Goal: Task Accomplishment & Management: Use online tool/utility

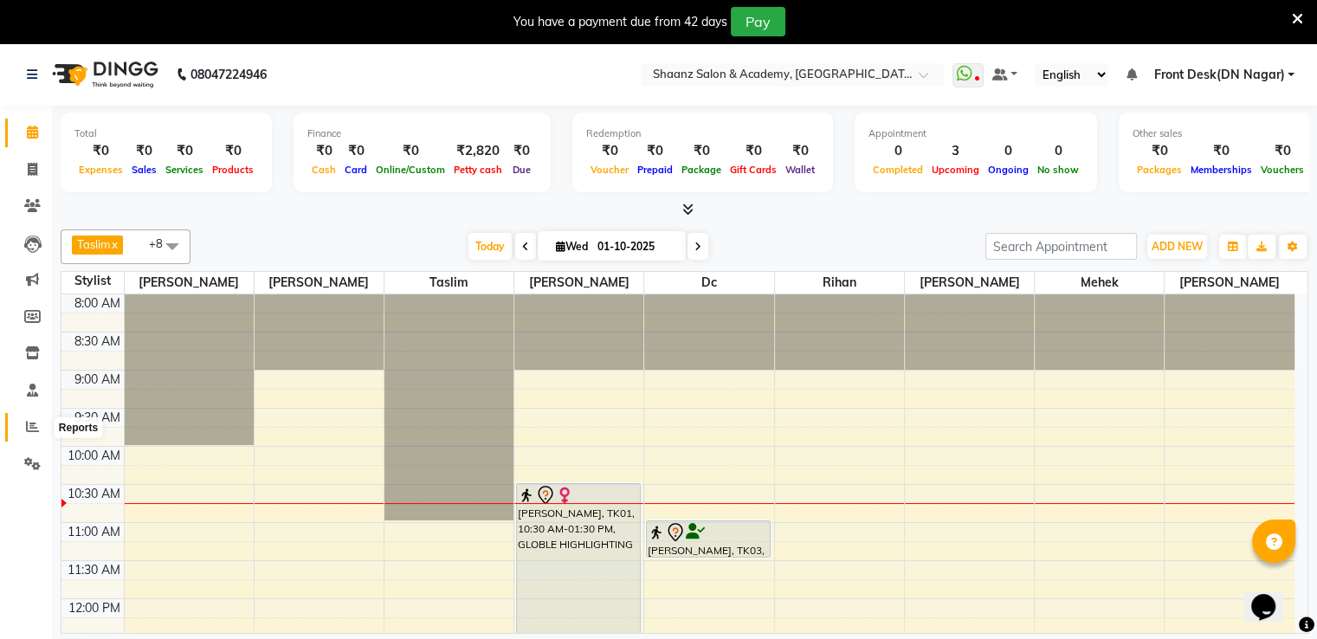
click at [28, 423] on icon at bounding box center [32, 426] width 13 height 13
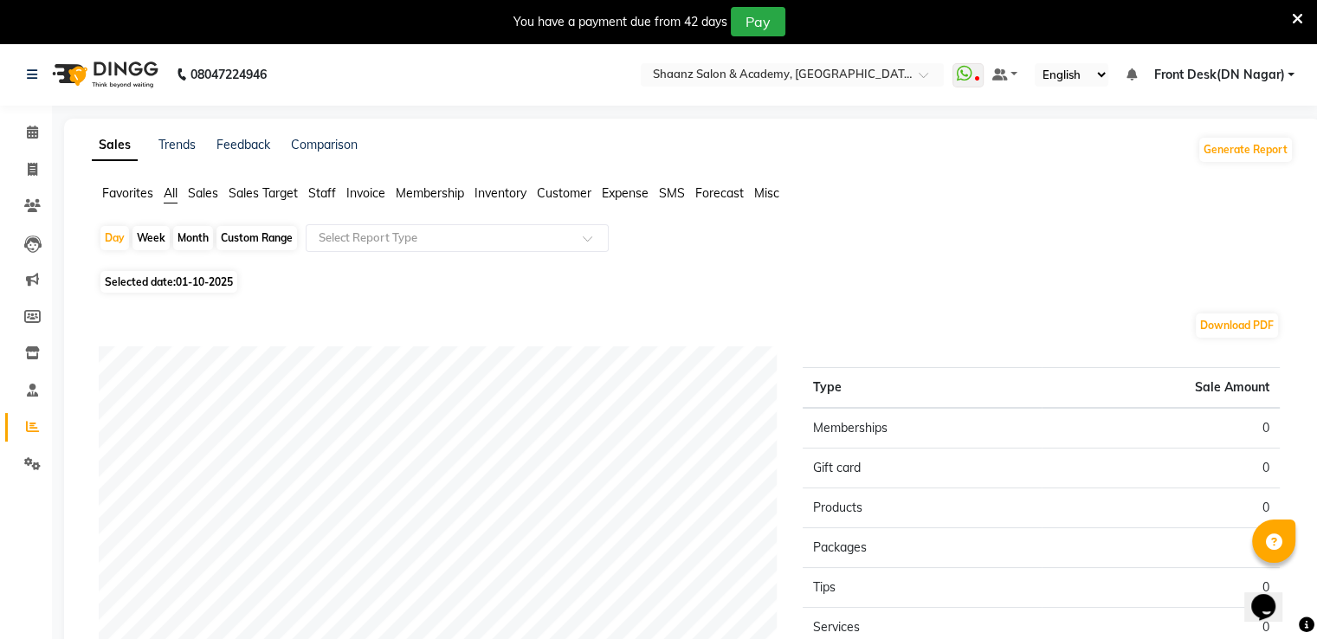
click at [194, 230] on div "Month" at bounding box center [193, 238] width 40 height 24
select select "10"
select select "2025"
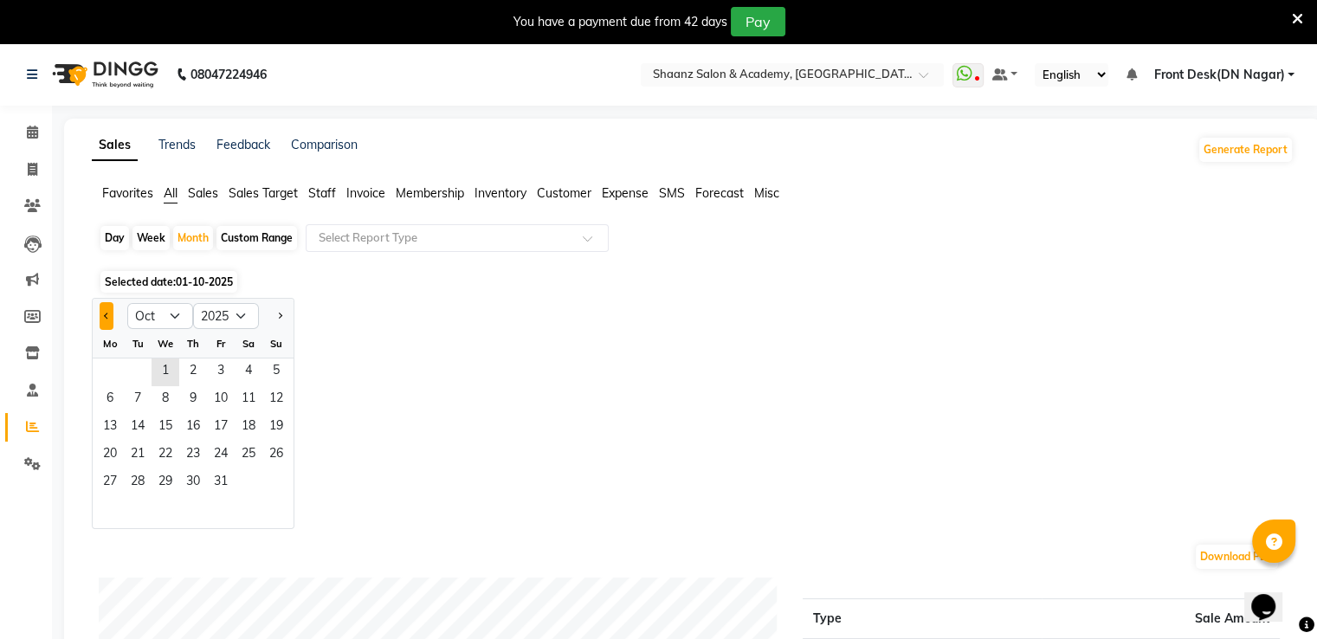
click at [107, 318] on span "Previous month" at bounding box center [107, 315] width 6 height 6
select select "9"
click at [142, 481] on span "30" at bounding box center [138, 483] width 28 height 28
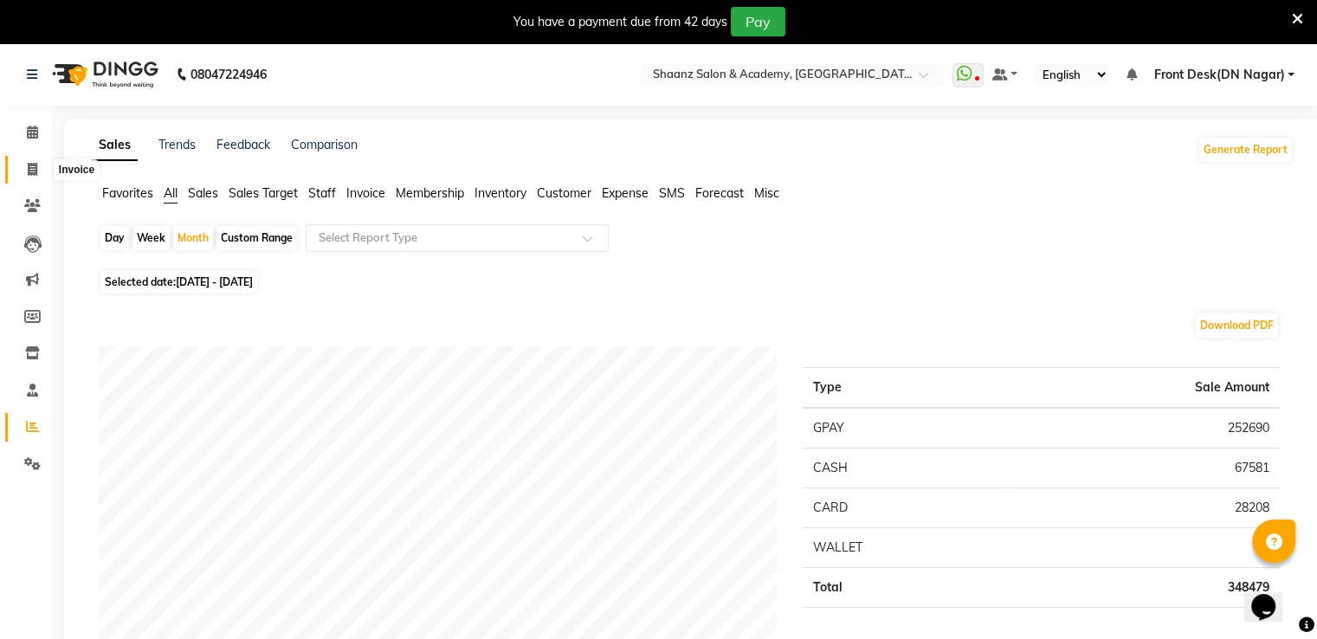
click at [28, 164] on icon at bounding box center [33, 169] width 10 height 13
select select "6360"
select select "service"
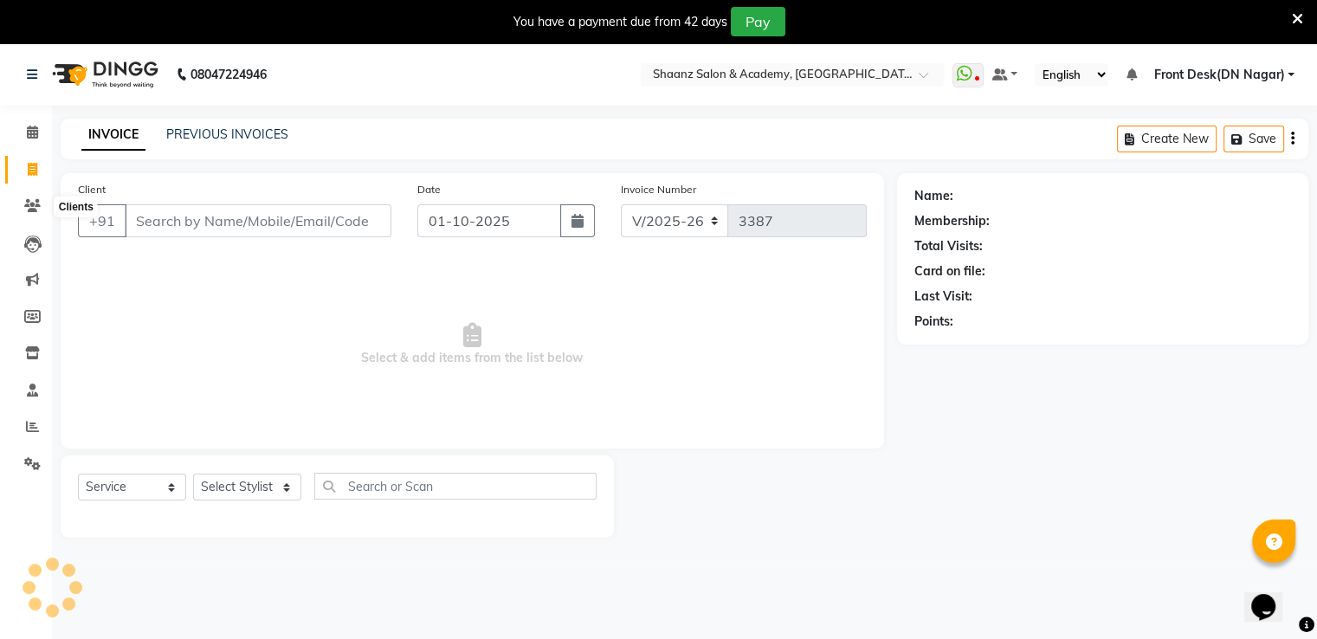
scroll to position [43, 0]
